Goal: Use online tool/utility: Use online tool/utility

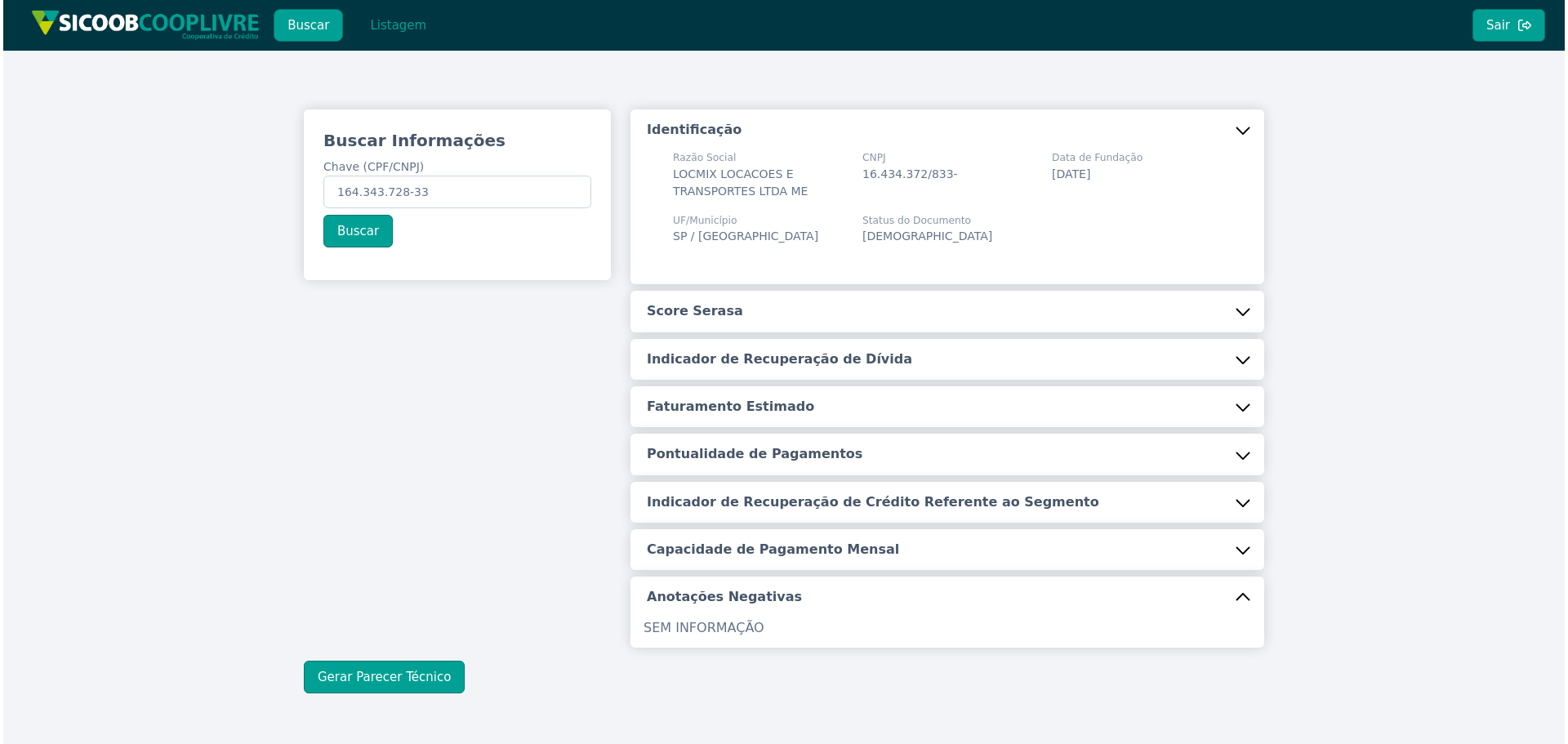
scroll to position [55, 0]
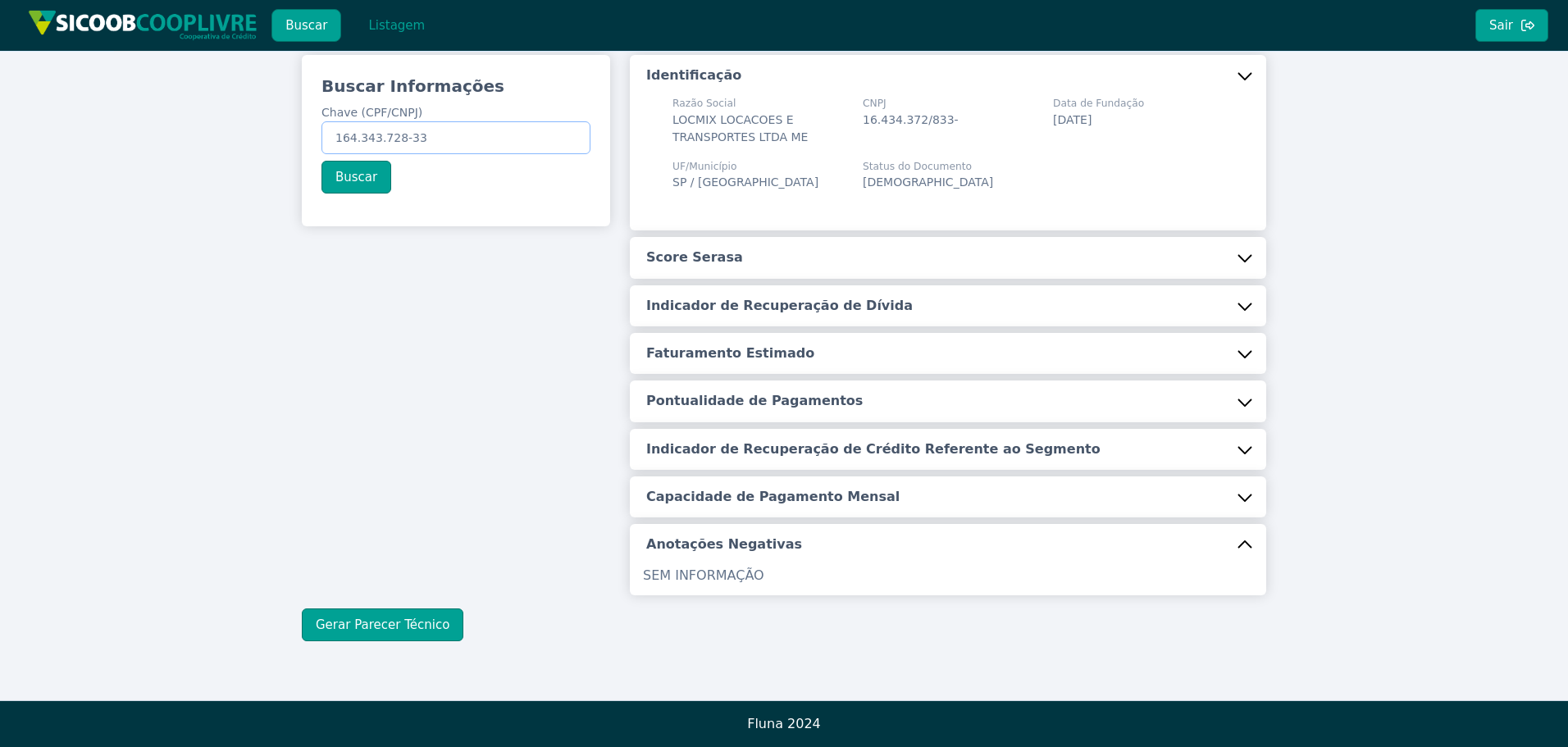
drag, startPoint x: 438, startPoint y: 141, endPoint x: 127, endPoint y: 129, distance: 311.2
click at [136, 127] on div "Buscar Informações Chave (CPF/CNPJ) 164.343.728-33 Buscar Identificação Razão S…" at bounding box center [784, 348] width 1568 height 704
paste input "000.954.248-57"
type input "000.954.248-57"
click at [365, 187] on button "Buscar" at bounding box center [356, 177] width 69 height 33
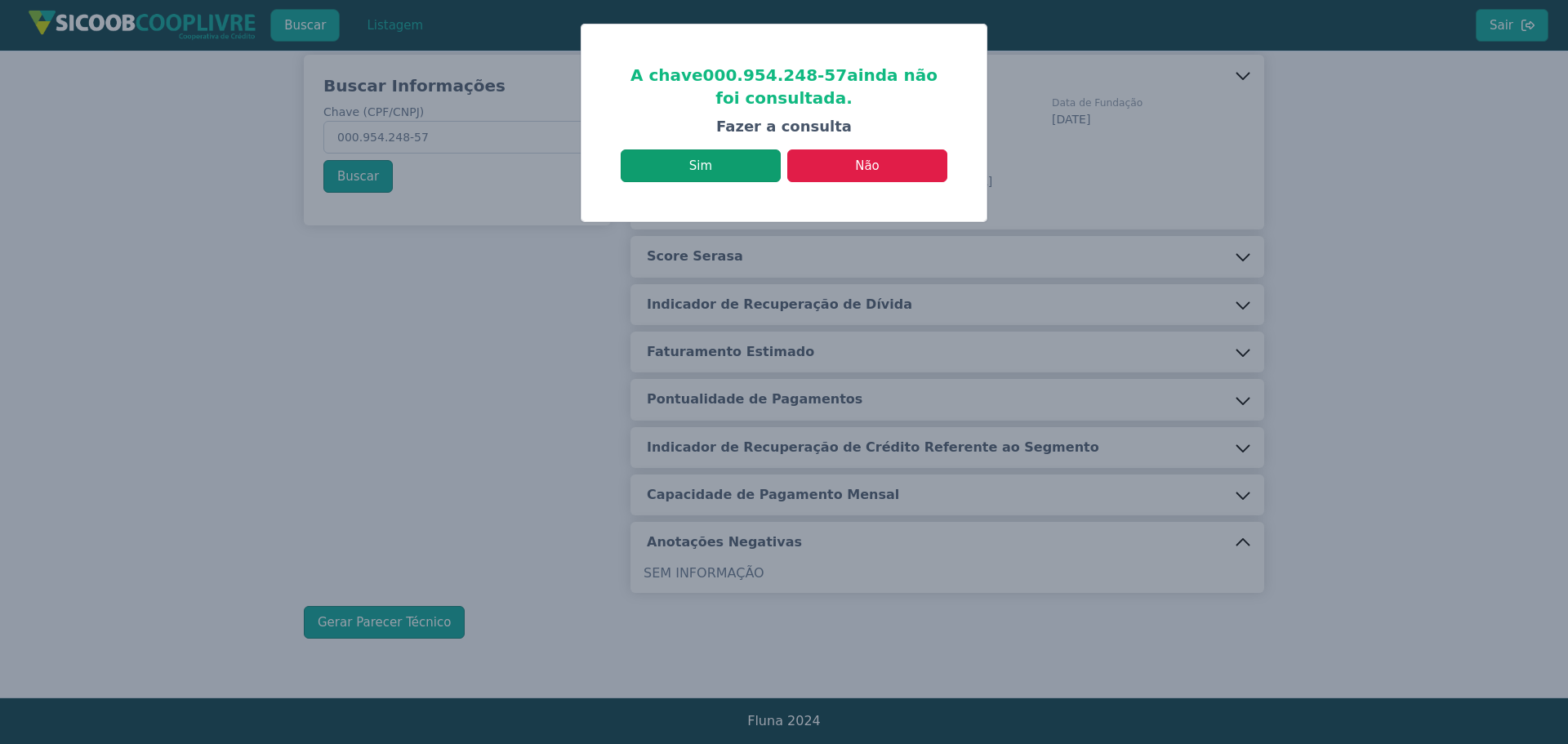
click at [719, 178] on button "Sim" at bounding box center [701, 165] width 160 height 32
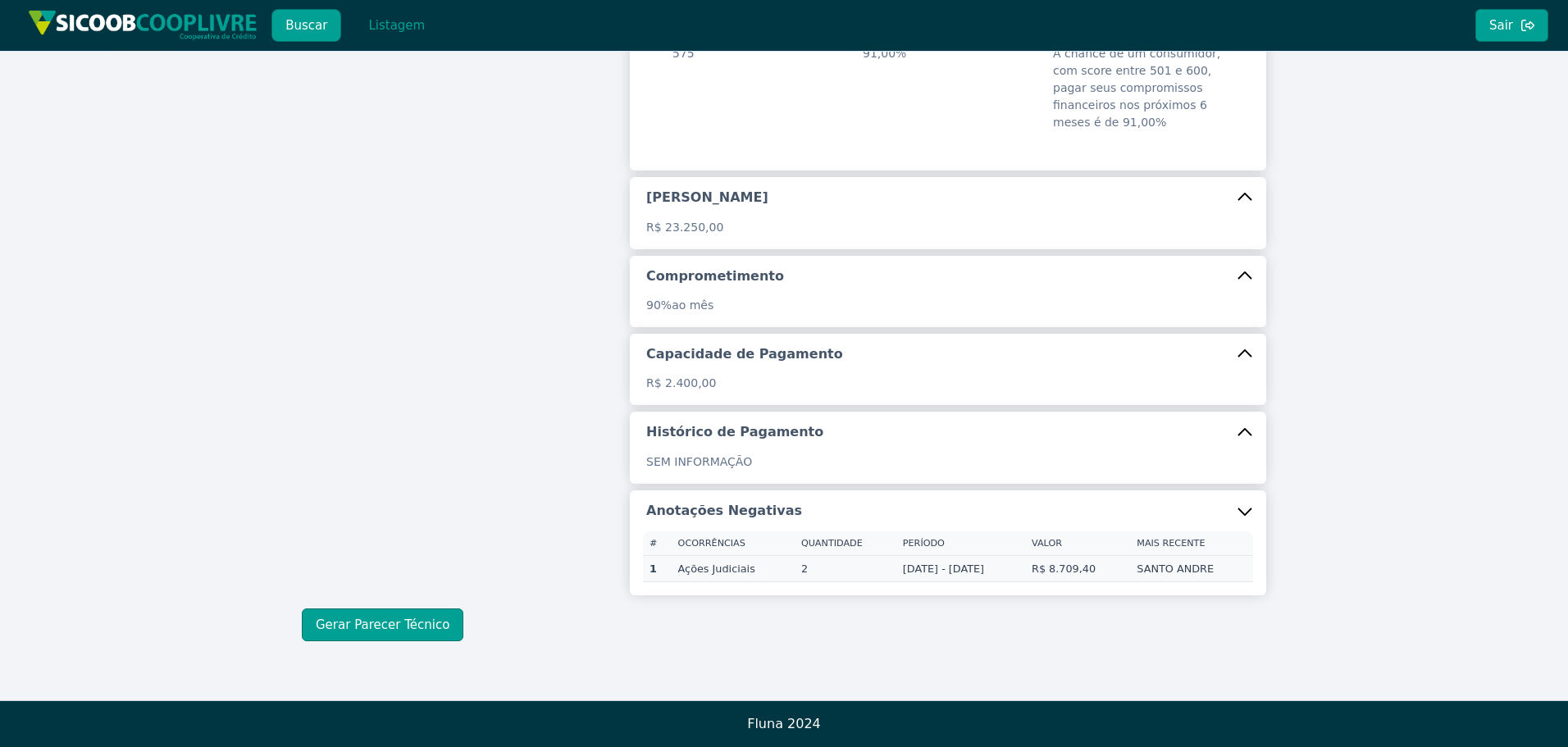
scroll to position [285, 0]
click at [400, 611] on button "Gerar Parecer Técnico" at bounding box center [382, 624] width 161 height 33
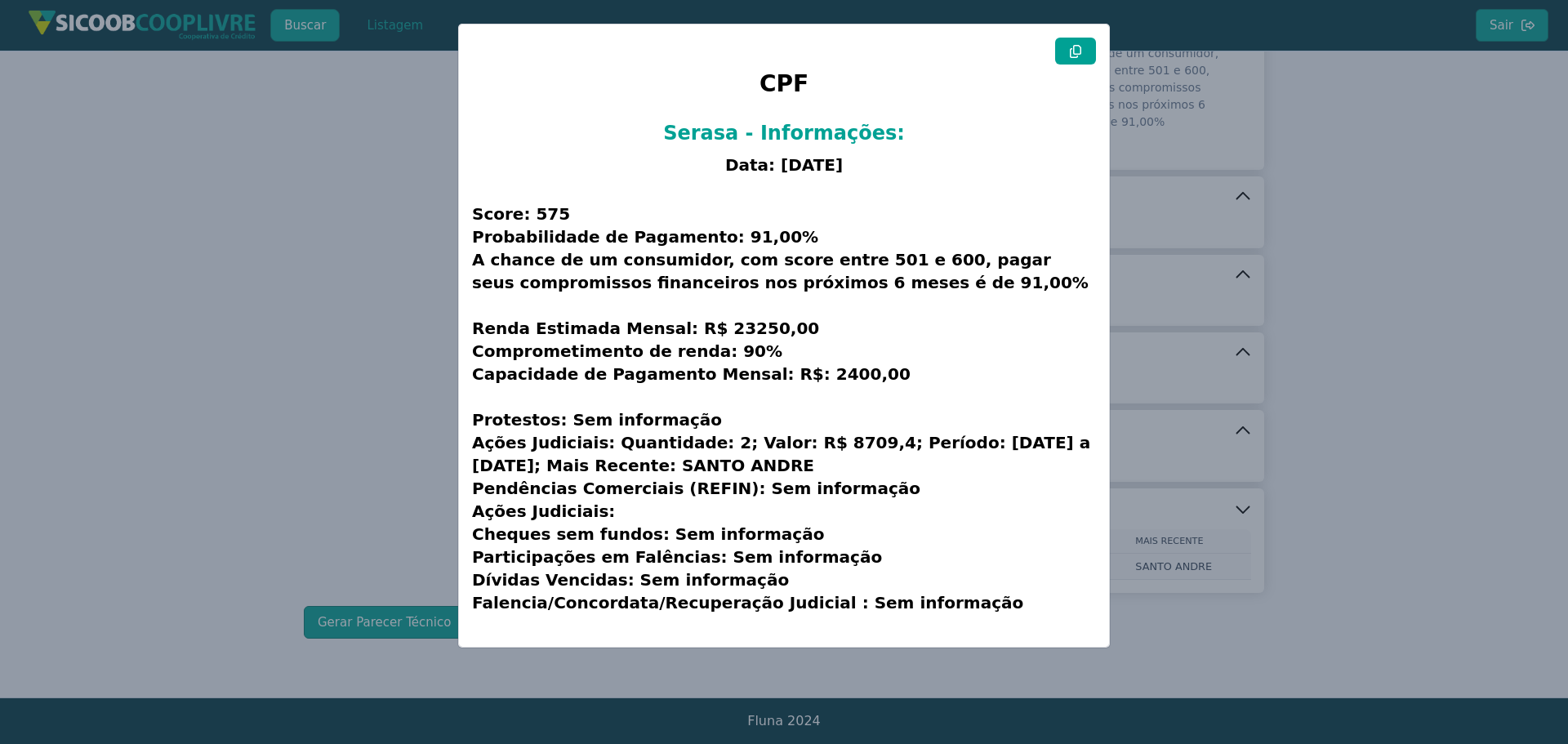
click at [1077, 47] on icon at bounding box center [1076, 52] width 13 height 13
click at [376, 397] on modal-container "CPF Serasa - Informações: Data: [DATE] Score: 575 Probabilidade de Pagamento: 9…" at bounding box center [784, 372] width 1568 height 744
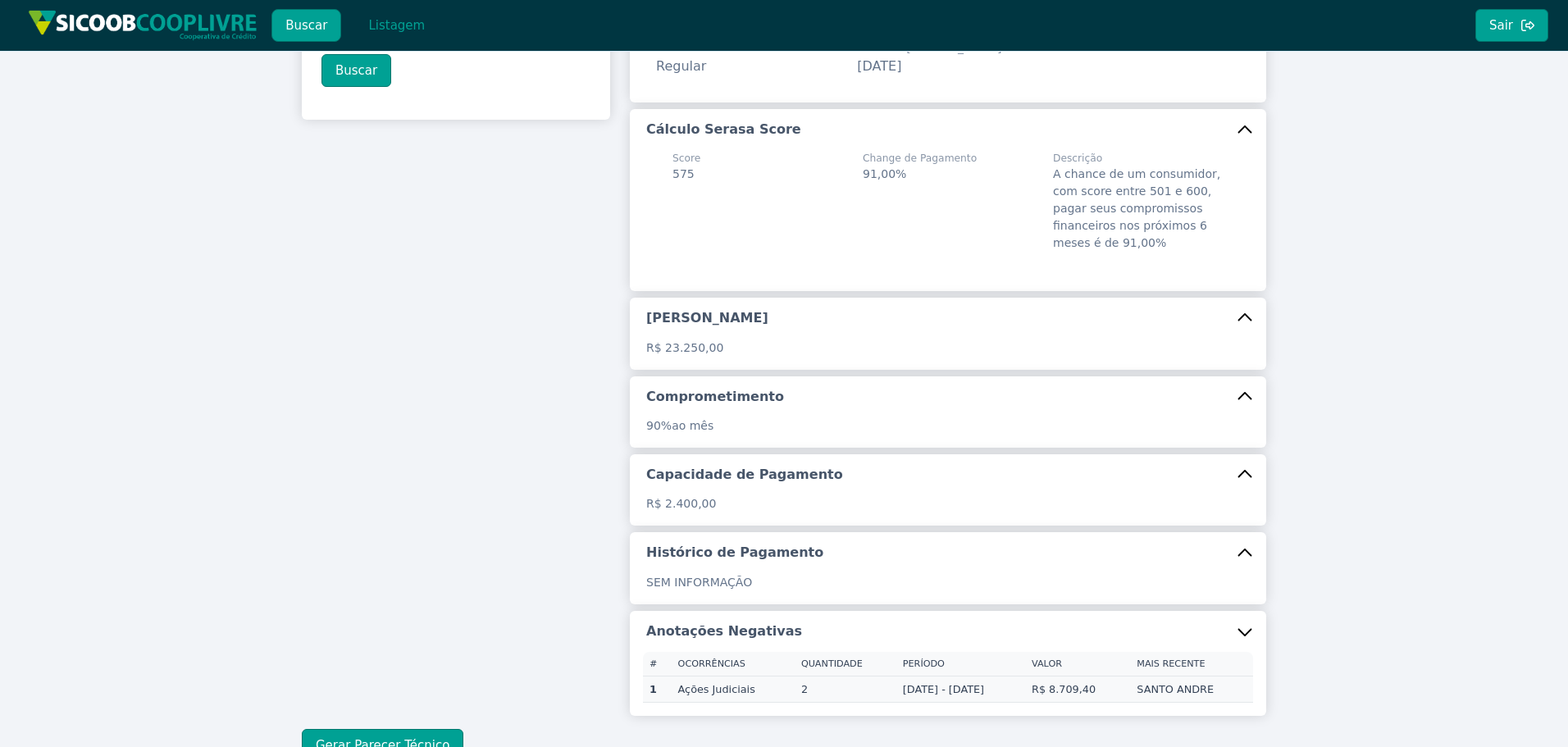
scroll to position [0, 0]
